Goal: Transaction & Acquisition: Purchase product/service

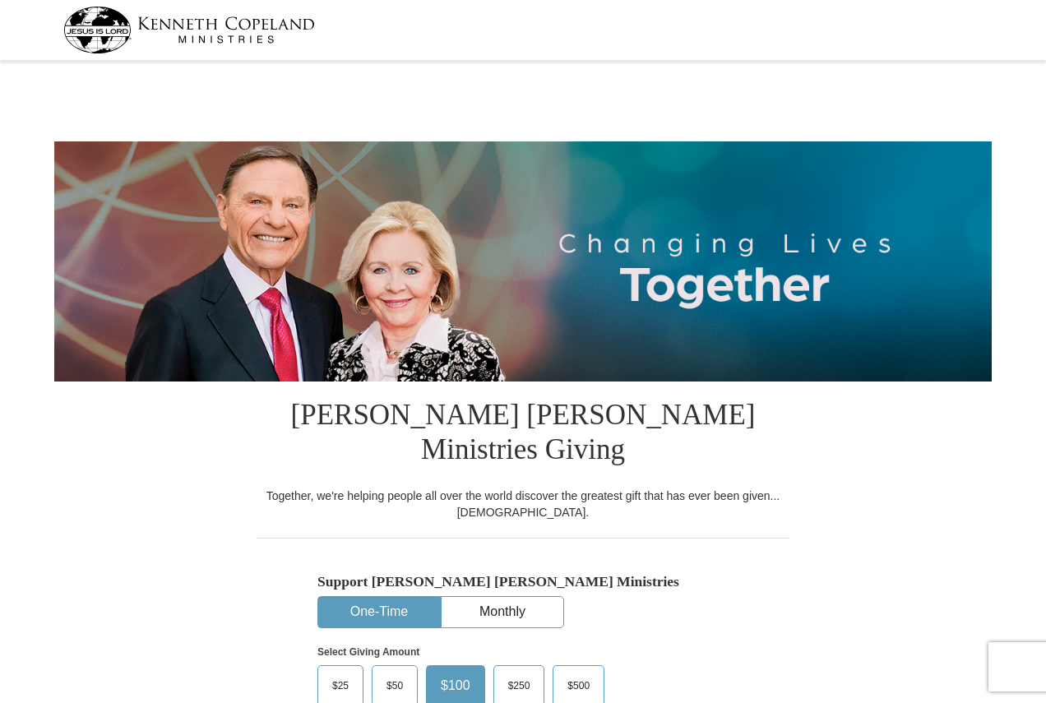
select select "PA"
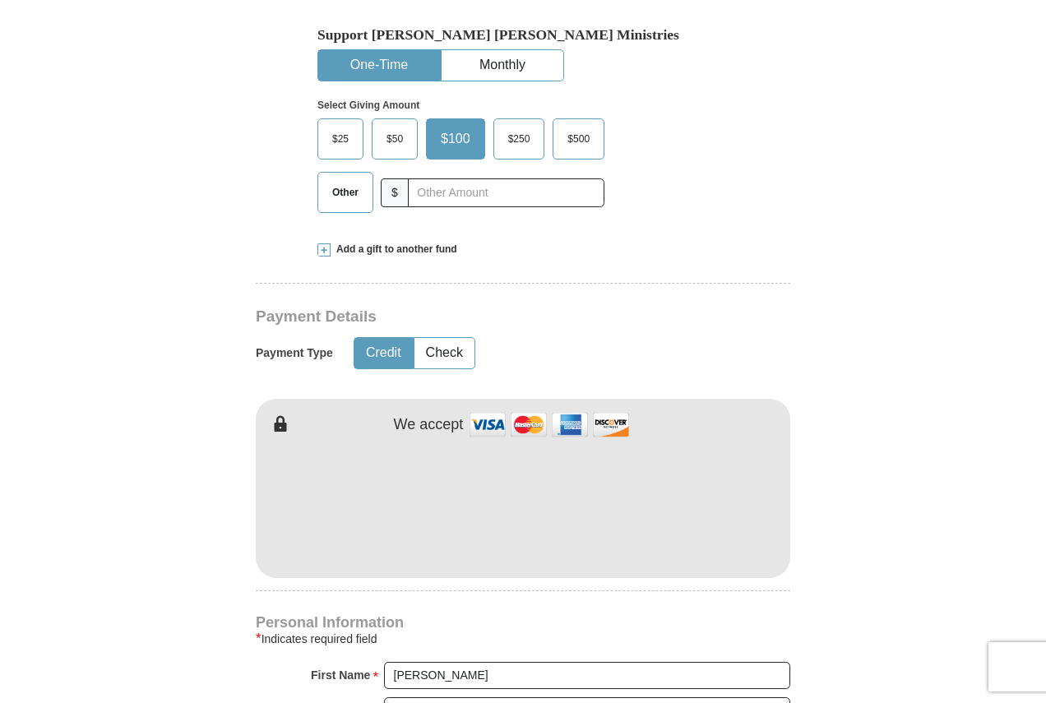
scroll to position [575, 0]
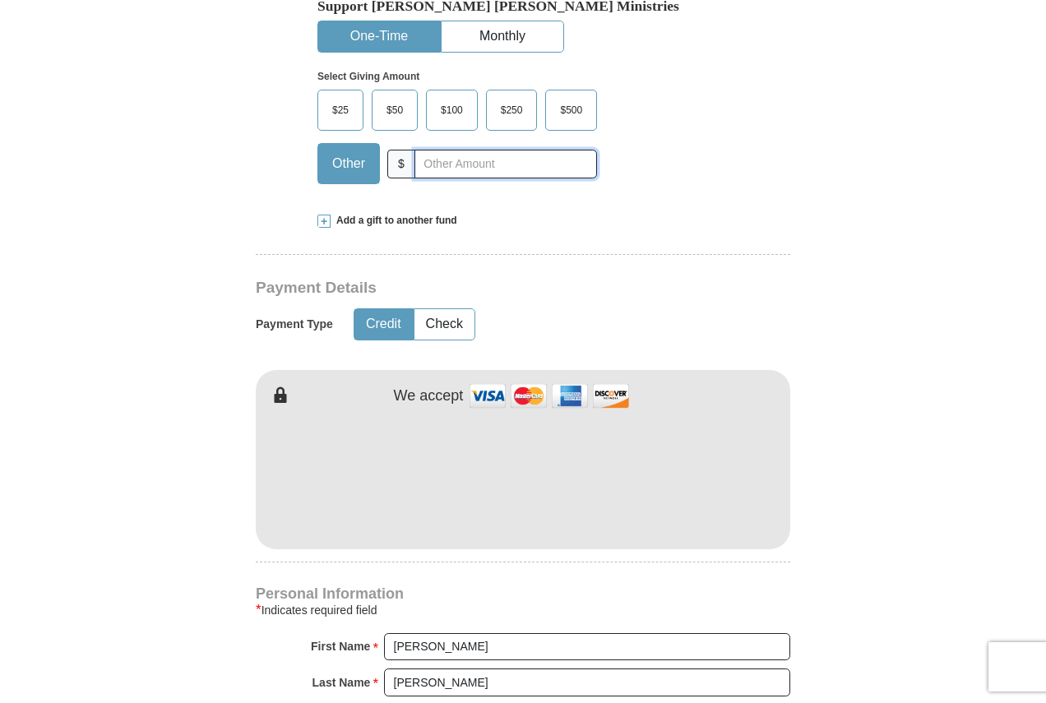
click at [478, 150] on input "text" at bounding box center [505, 164] width 183 height 29
type input "20"
click at [457, 309] on button "Check" at bounding box center [444, 324] width 60 height 30
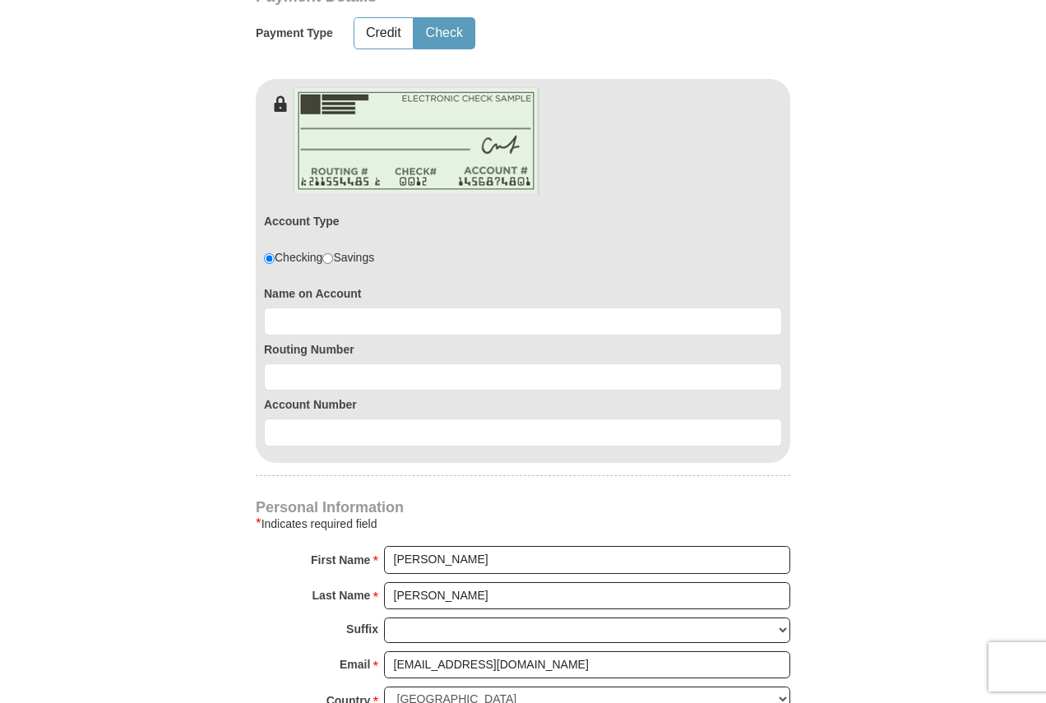
scroll to position [904, 0]
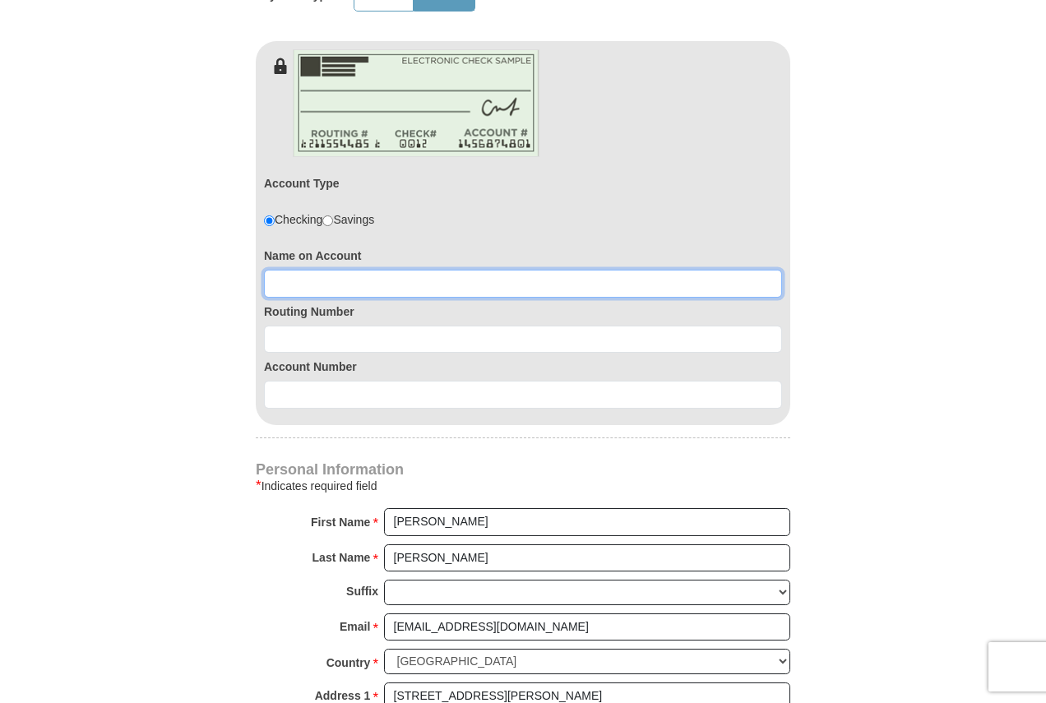
click at [344, 270] on input at bounding box center [523, 284] width 518 height 28
type input "[PERSON_NAME]"
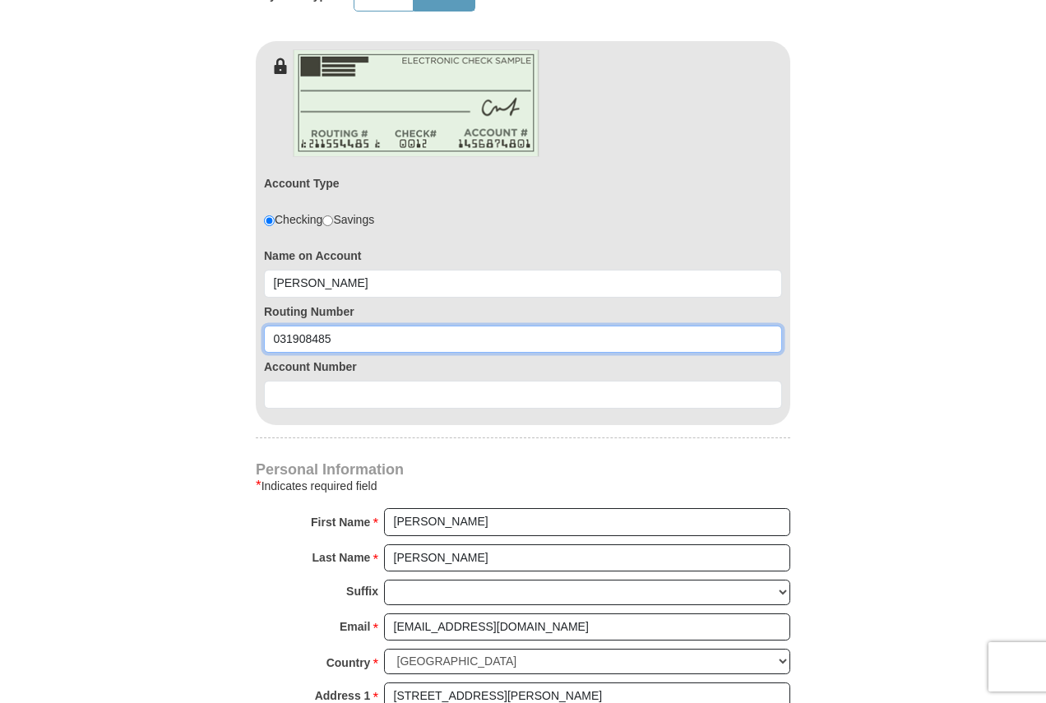
type input "031908485"
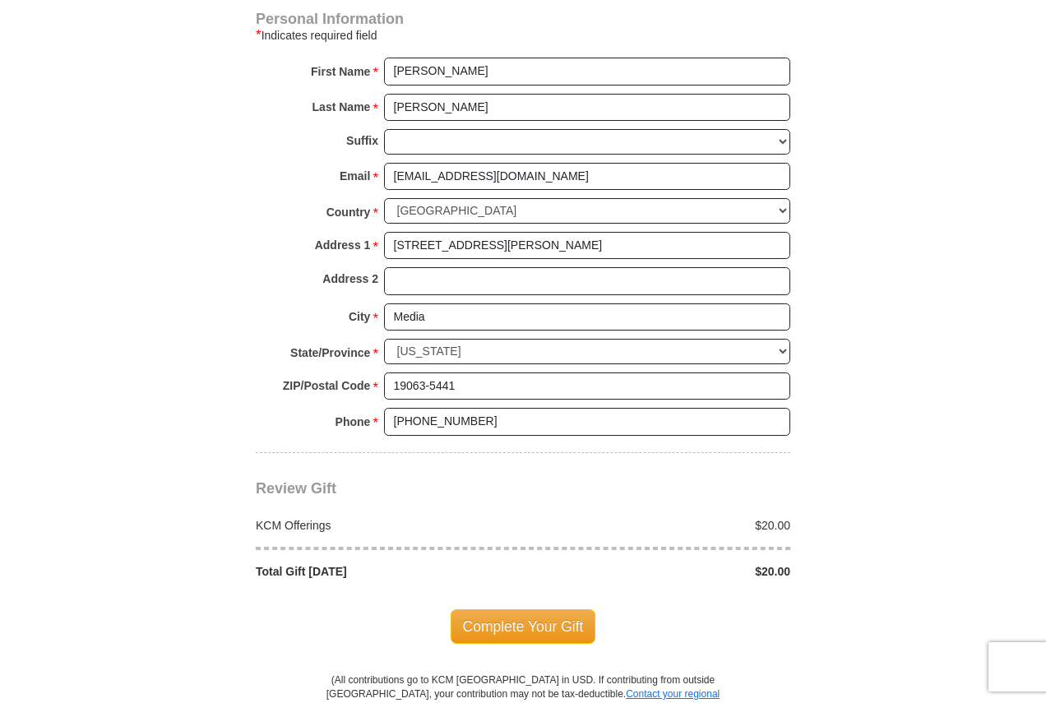
scroll to position [1398, 0]
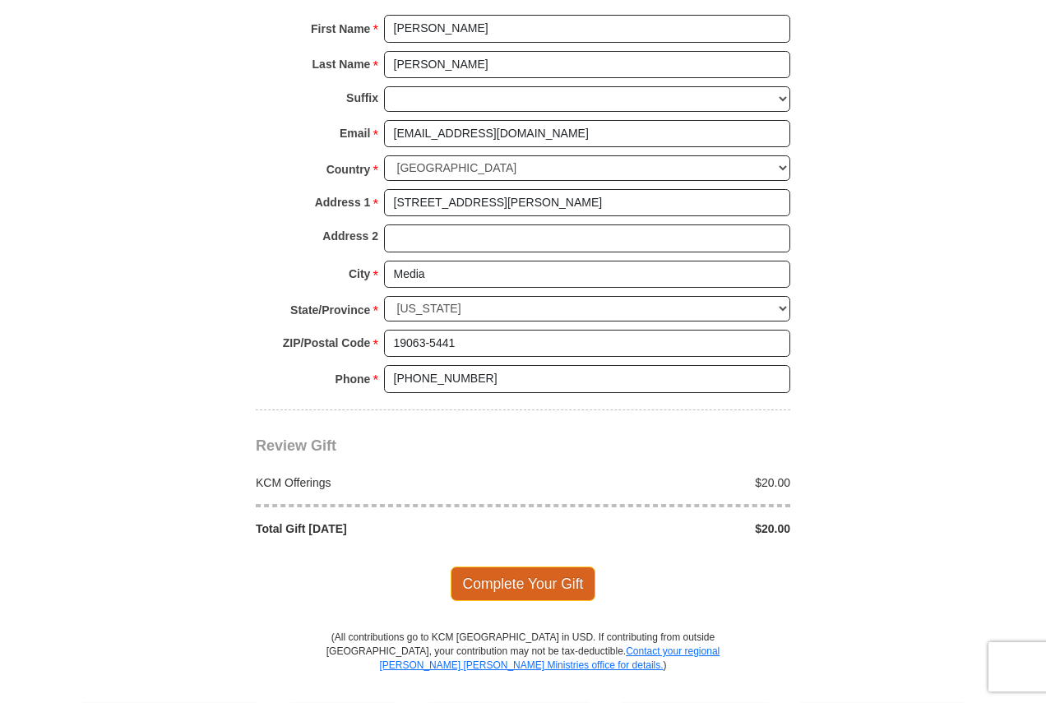
type input "0360154439"
click at [514, 566] on span "Complete Your Gift" at bounding box center [524, 583] width 146 height 35
